Goal: Transaction & Acquisition: Book appointment/travel/reservation

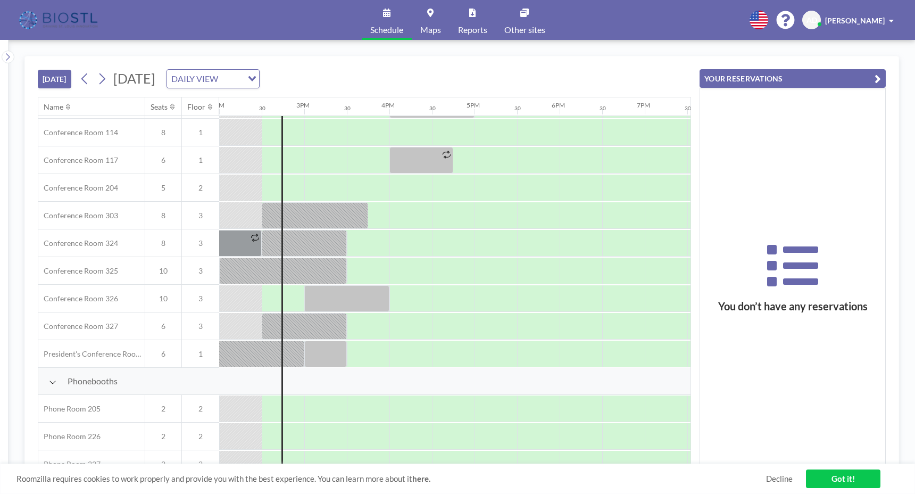
scroll to position [347, 1192]
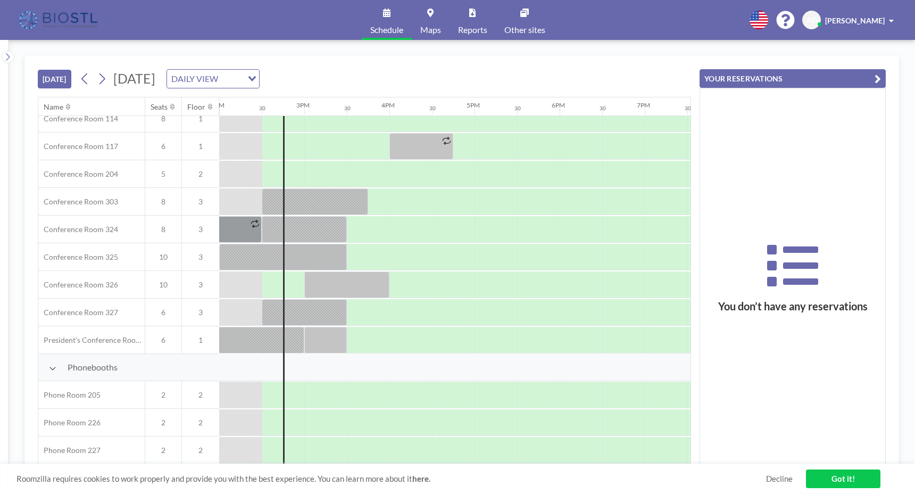
click at [827, 473] on link "Got it!" at bounding box center [843, 478] width 74 height 19
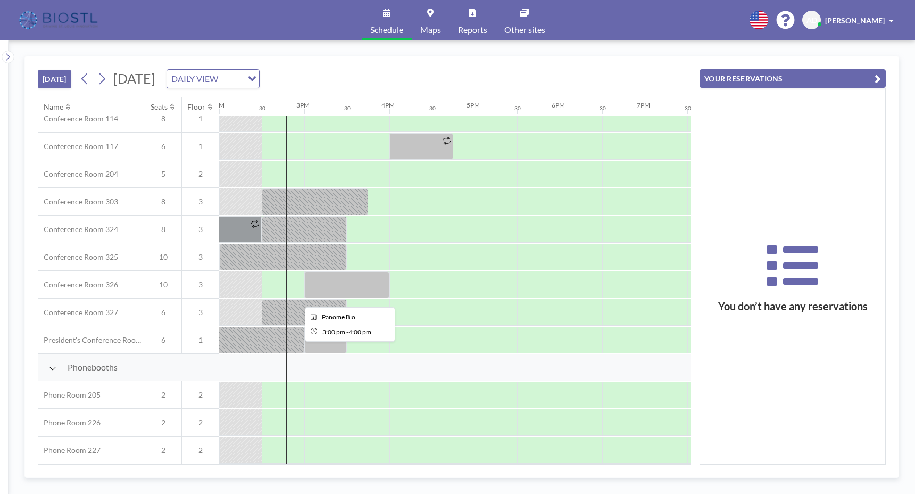
scroll to position [347, 1192]
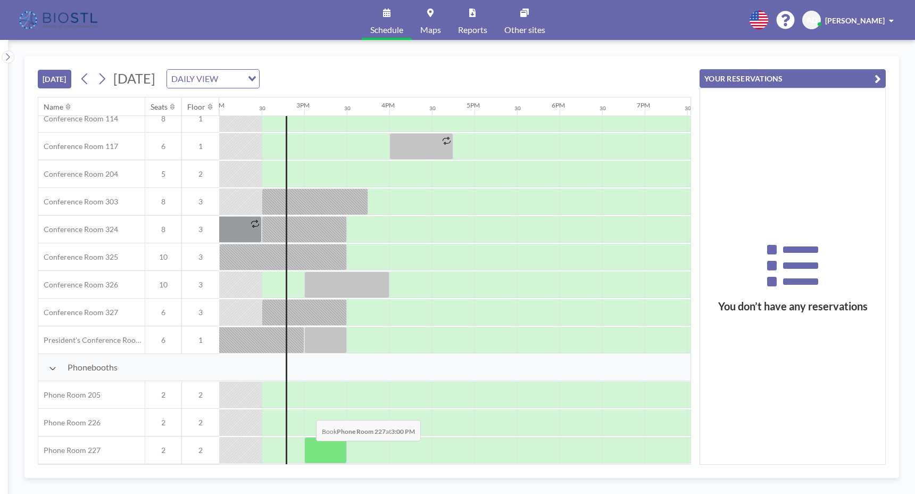
click at [309, 449] on div at bounding box center [325, 450] width 43 height 27
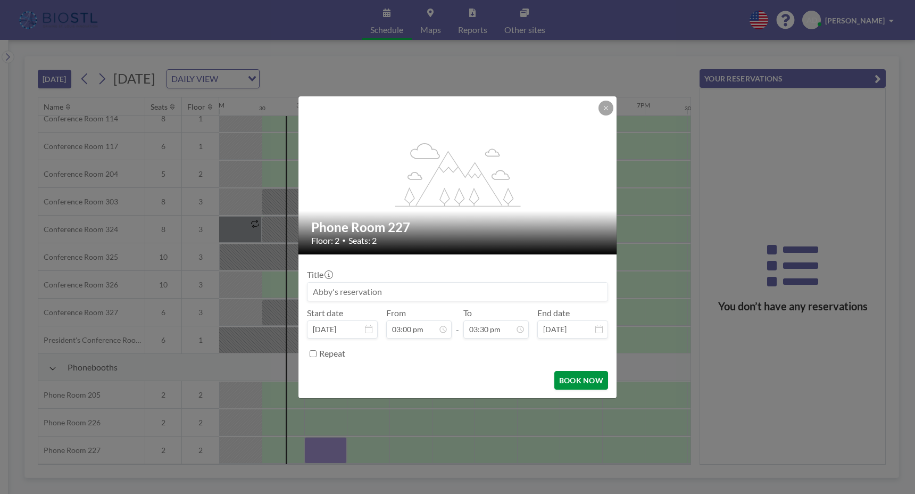
click at [579, 377] on button "BOOK NOW" at bounding box center [581, 380] width 54 height 19
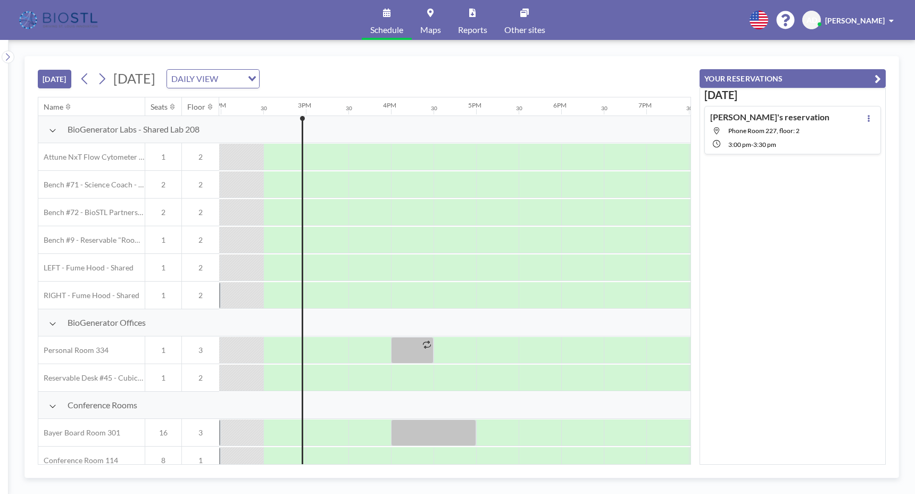
scroll to position [0, 1192]
